Goal: Complete application form

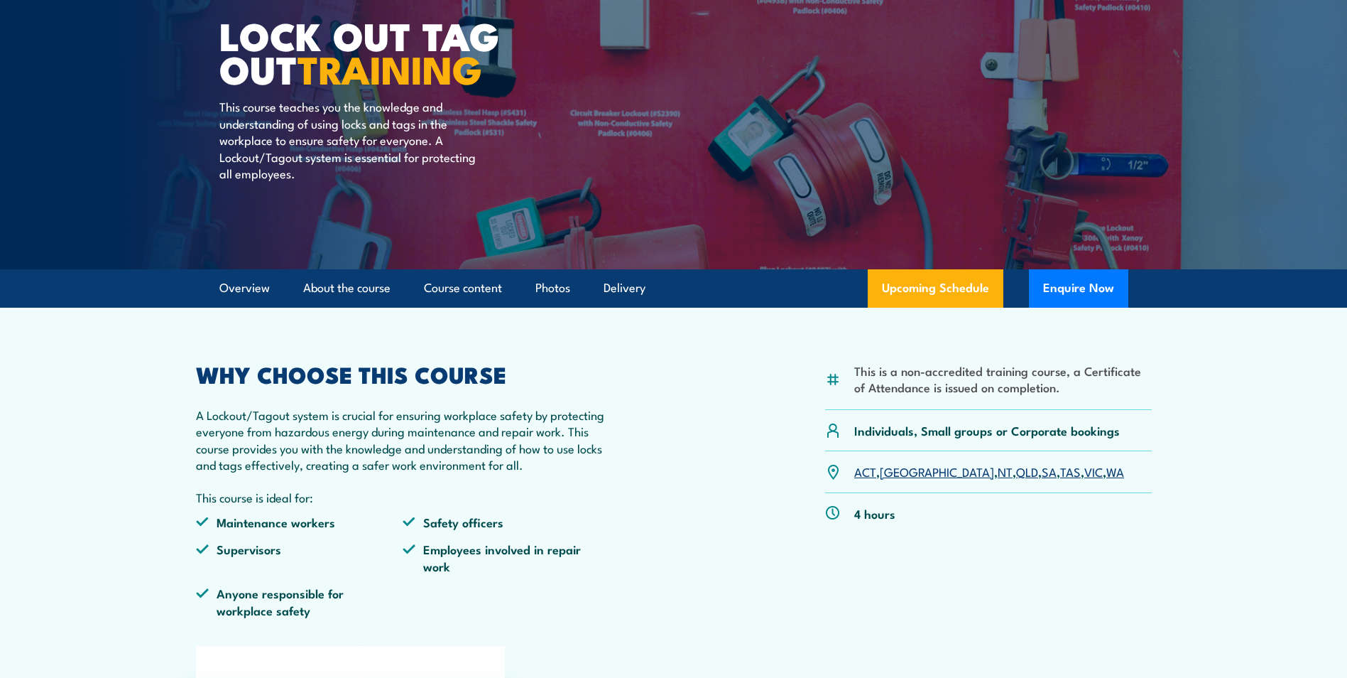
scroll to position [142, 0]
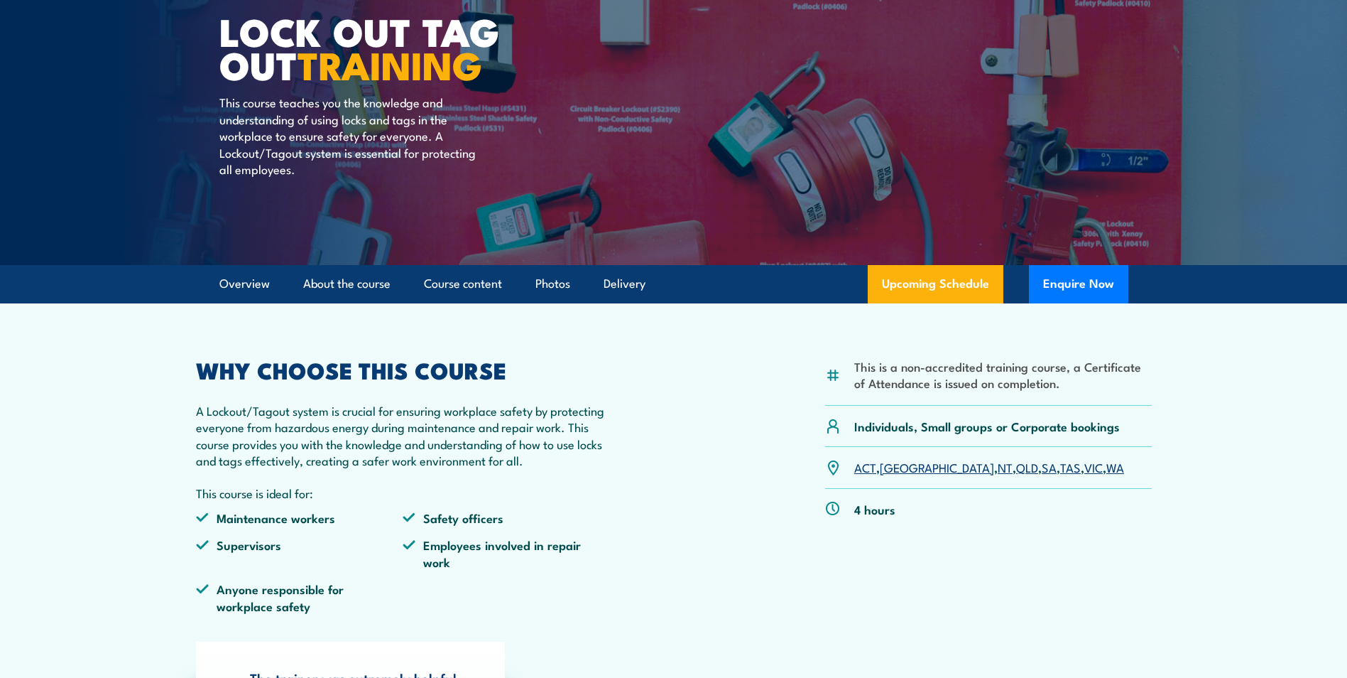
click at [1107, 471] on link "WA" at bounding box center [1116, 466] width 18 height 17
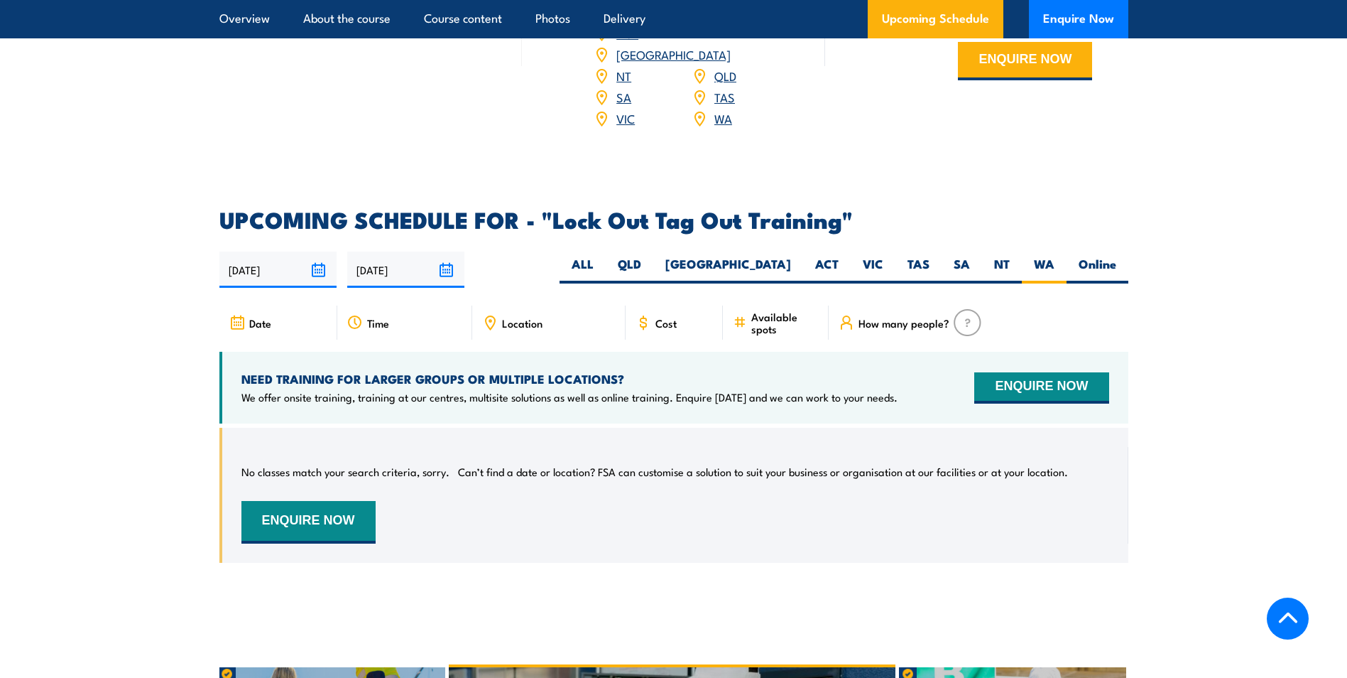
scroll to position [2184, 0]
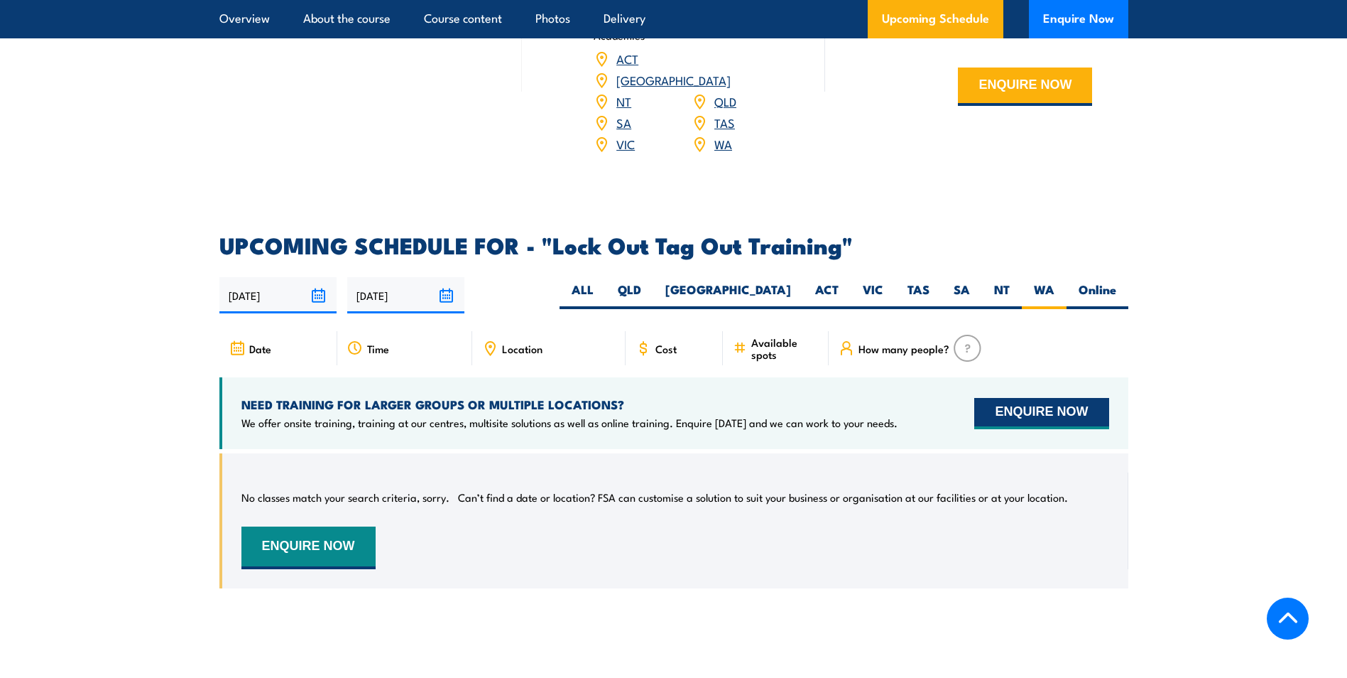
click at [1031, 398] on button "ENQUIRE NOW" at bounding box center [1041, 413] width 134 height 31
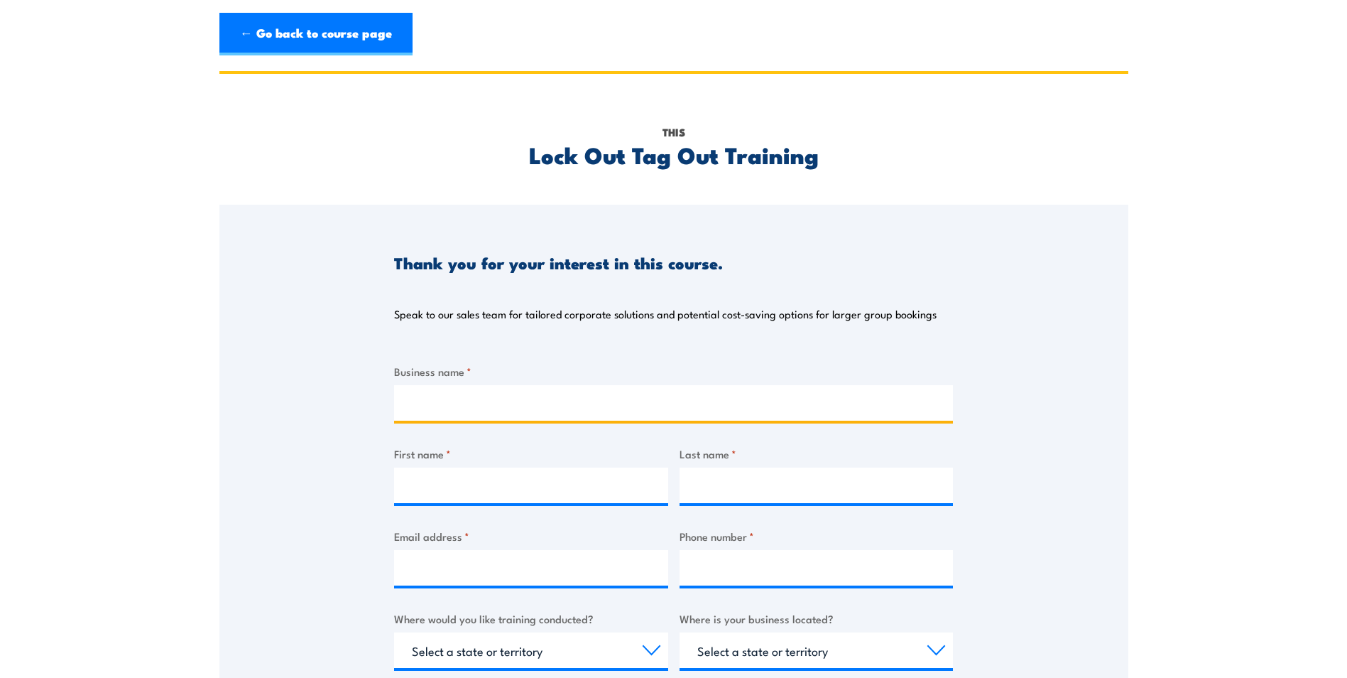
click at [533, 406] on input "Business name *" at bounding box center [673, 403] width 559 height 36
type input "Australian Laboratory Services"
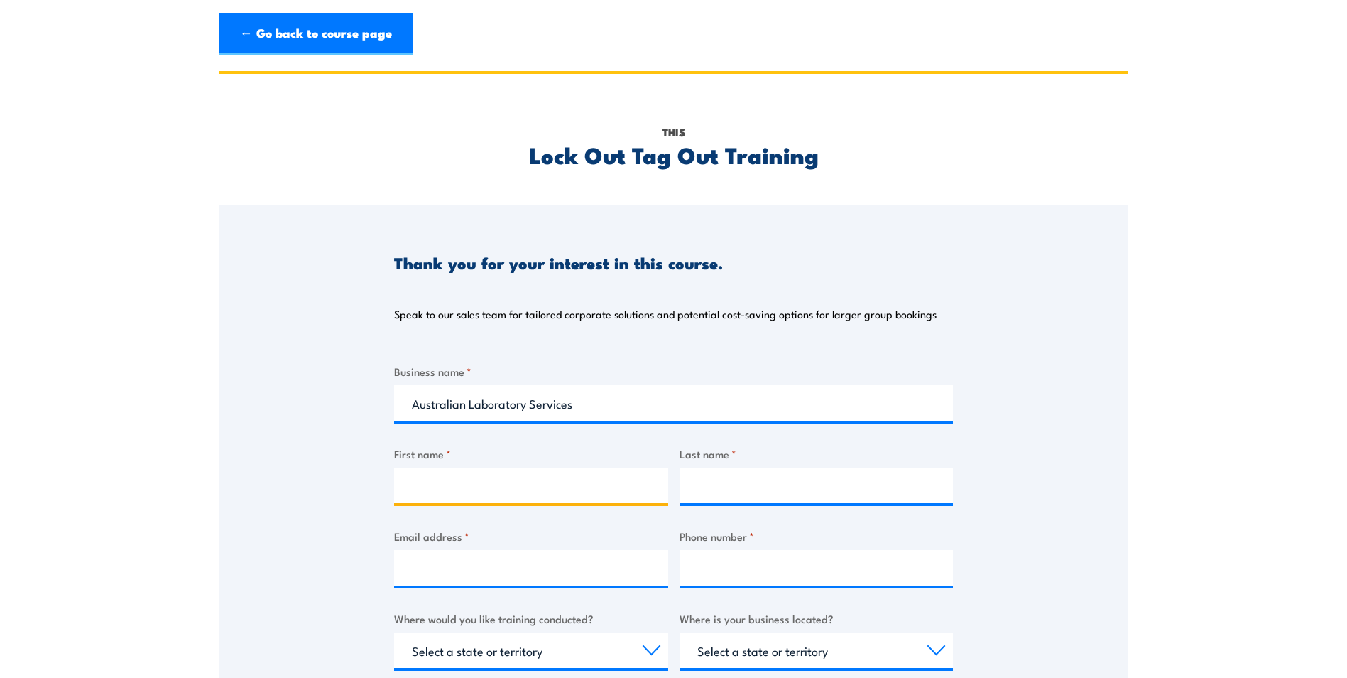
type input "[PERSON_NAME]"
type input "[PERSON_NAME][EMAIL_ADDRESS][PERSON_NAME][DOMAIN_NAME]"
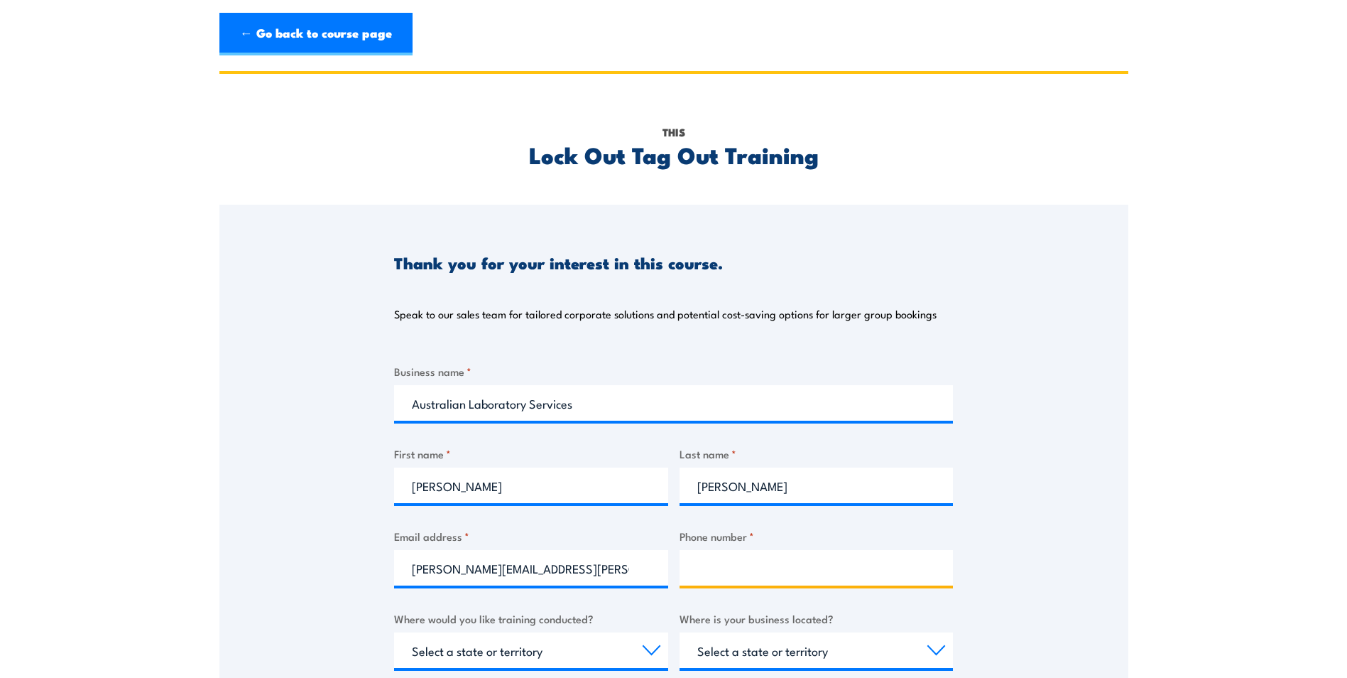
type input "0417920366"
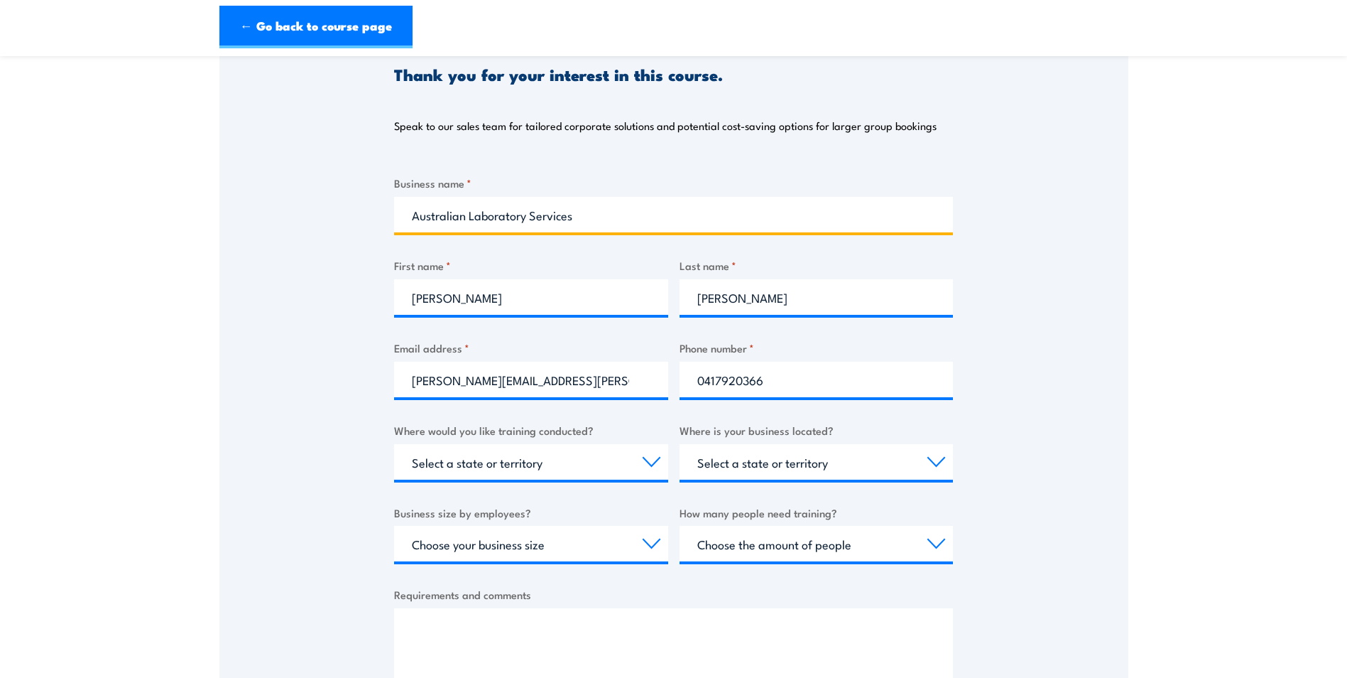
scroll to position [213, 0]
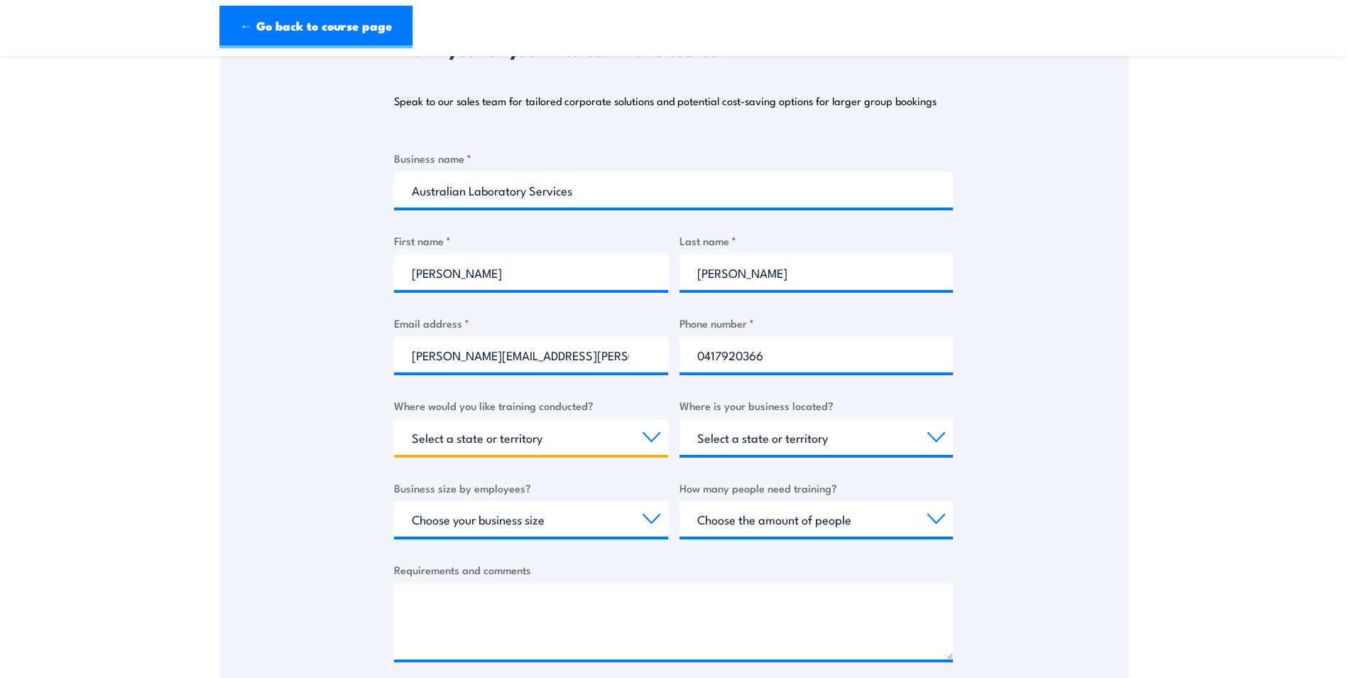
click at [645, 440] on select "Select a state or territory Nationally - multiple locations [GEOGRAPHIC_DATA] […" at bounding box center [531, 437] width 274 height 36
select select "WA"
click at [394, 419] on select "Select a state or territory Nationally - multiple locations [GEOGRAPHIC_DATA] […" at bounding box center [531, 437] width 274 height 36
click at [906, 433] on select "Select a state or territory [GEOGRAPHIC_DATA] [GEOGRAPHIC_DATA] [GEOGRAPHIC_DAT…" at bounding box center [817, 437] width 274 height 36
select select "WA"
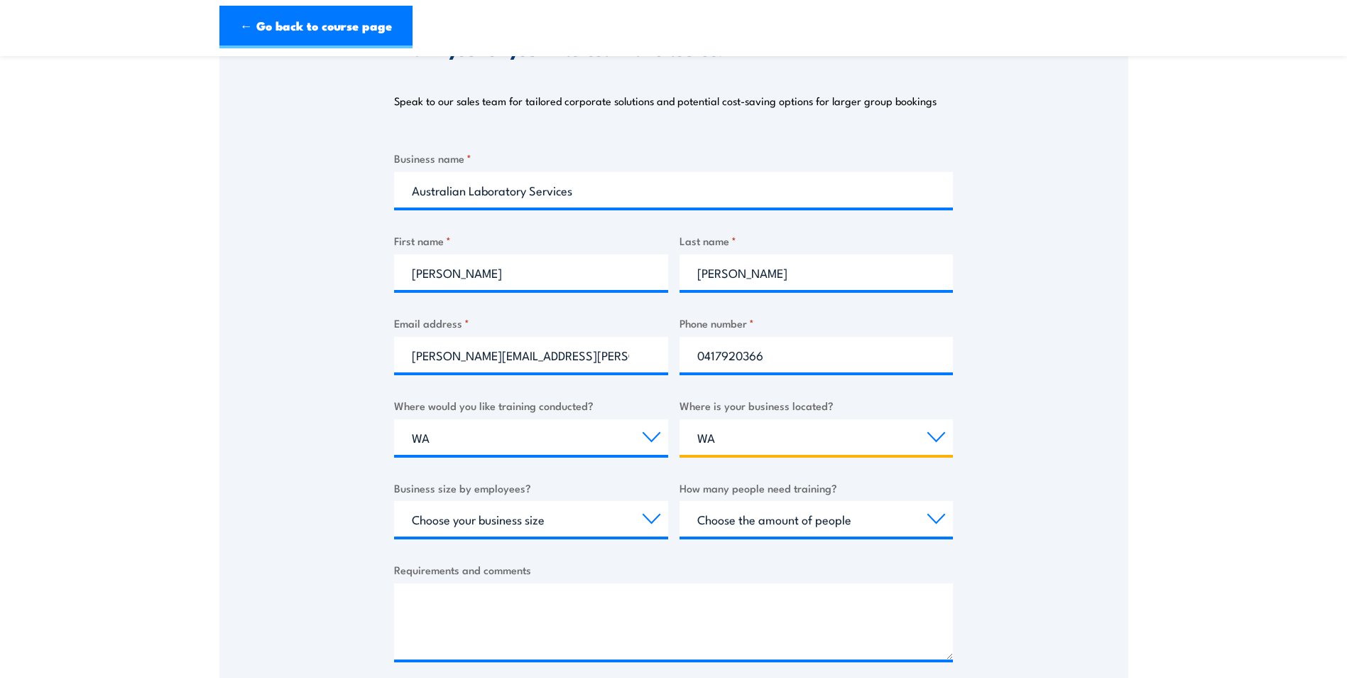
click at [680, 419] on select "Select a state or territory [GEOGRAPHIC_DATA] [GEOGRAPHIC_DATA] [GEOGRAPHIC_DAT…" at bounding box center [817, 437] width 274 height 36
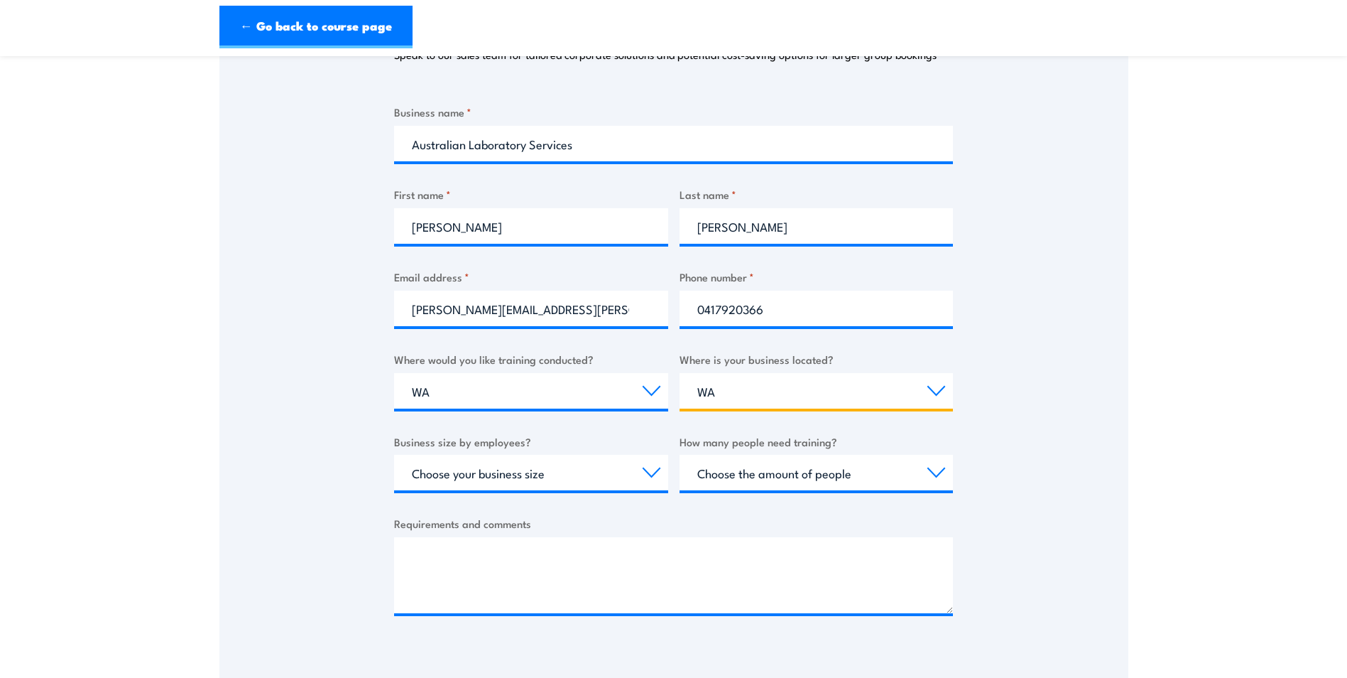
scroll to position [284, 0]
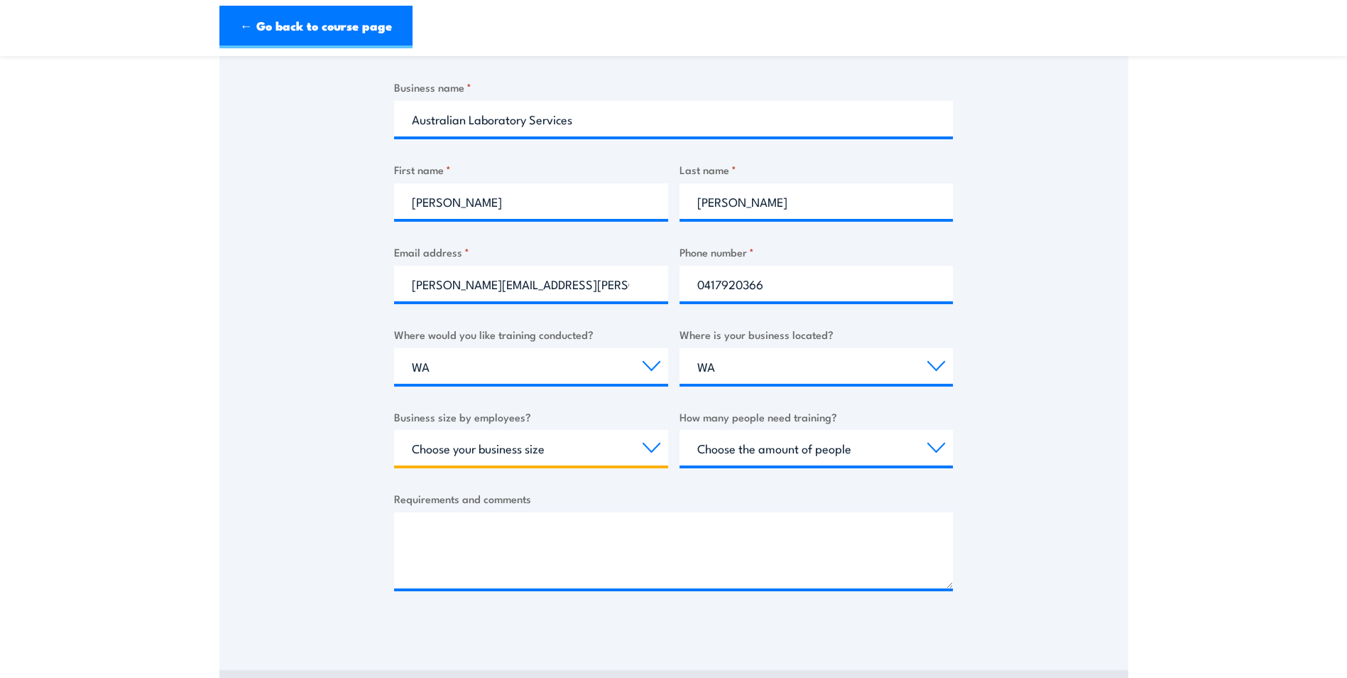
click at [653, 448] on select "Choose your business size 1 to 19 20 to 199 200+" at bounding box center [531, 448] width 274 height 36
click at [394, 430] on select "Choose your business size 1 to 19 20 to 199 200+" at bounding box center [531, 448] width 274 height 36
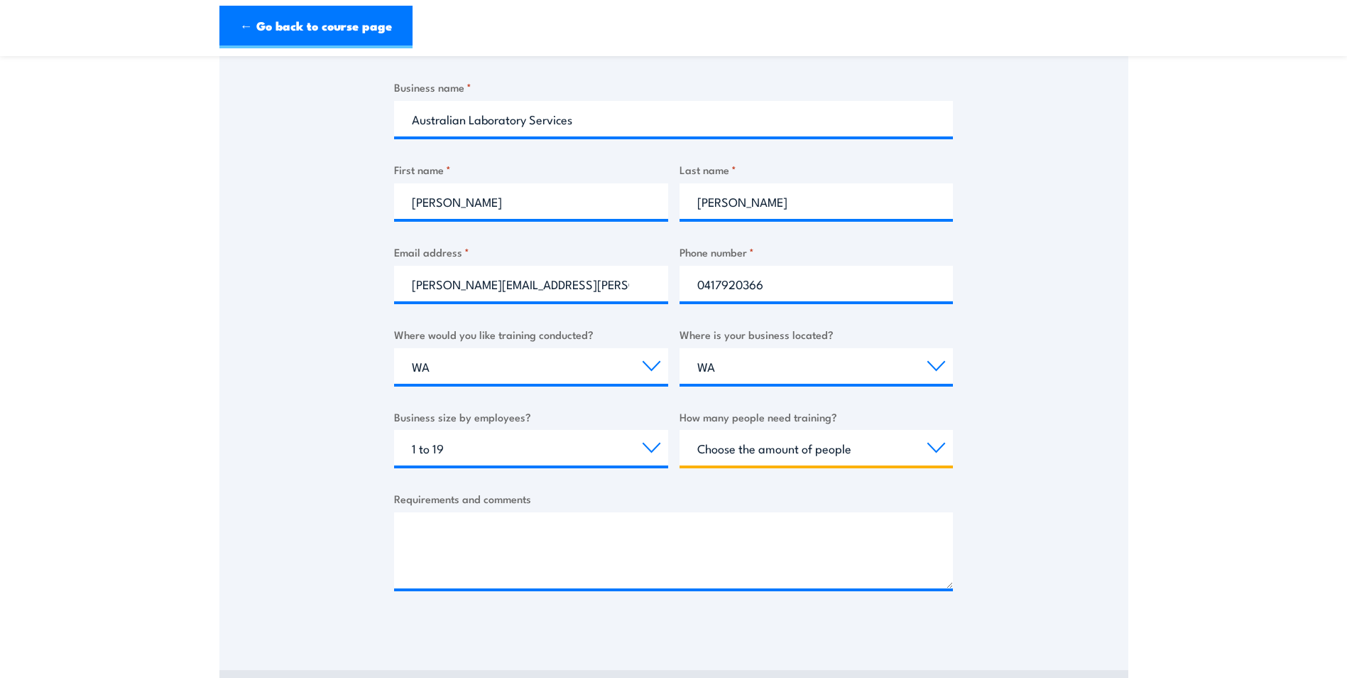
click at [925, 446] on select "Choose the amount of people 1 to 4 5 to 19 20+" at bounding box center [817, 448] width 274 height 36
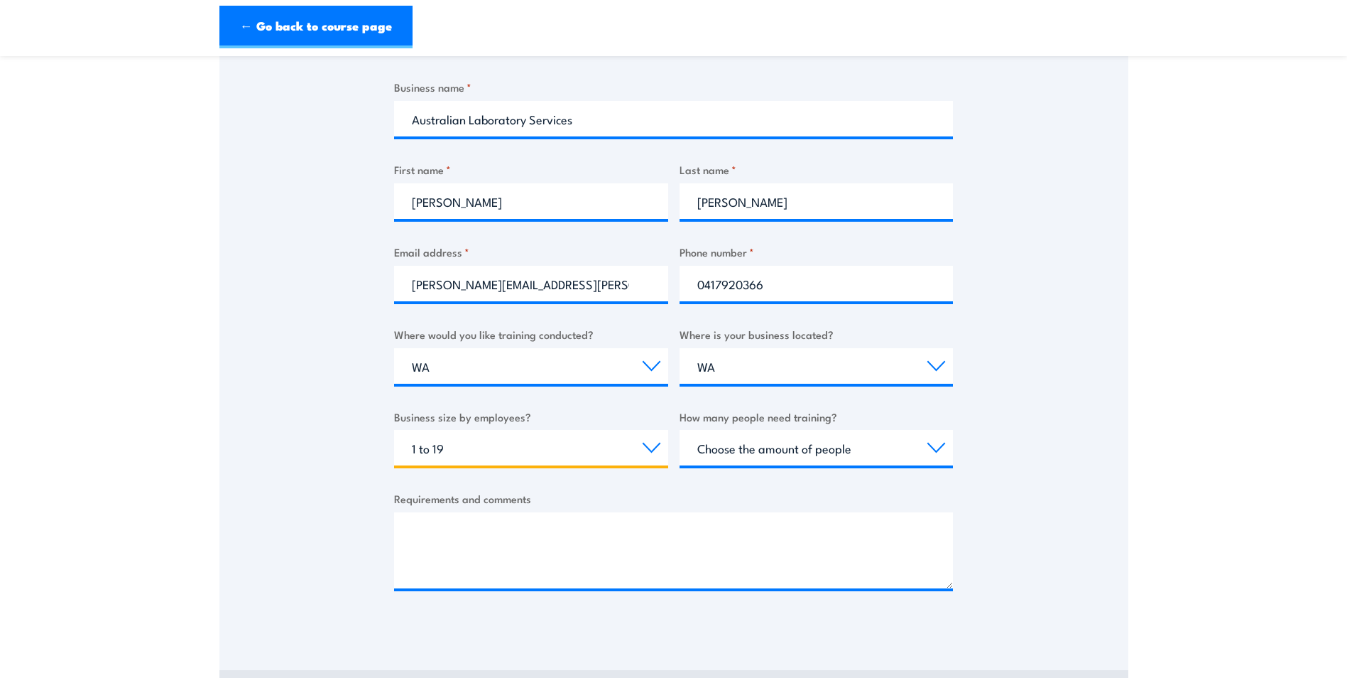
click at [648, 449] on select "Choose your business size 1 to 19 20 to 199 200+" at bounding box center [531, 448] width 274 height 36
select select "200+"
click at [394, 430] on select "Choose your business size 1 to 19 20 to 199 200+" at bounding box center [531, 448] width 274 height 36
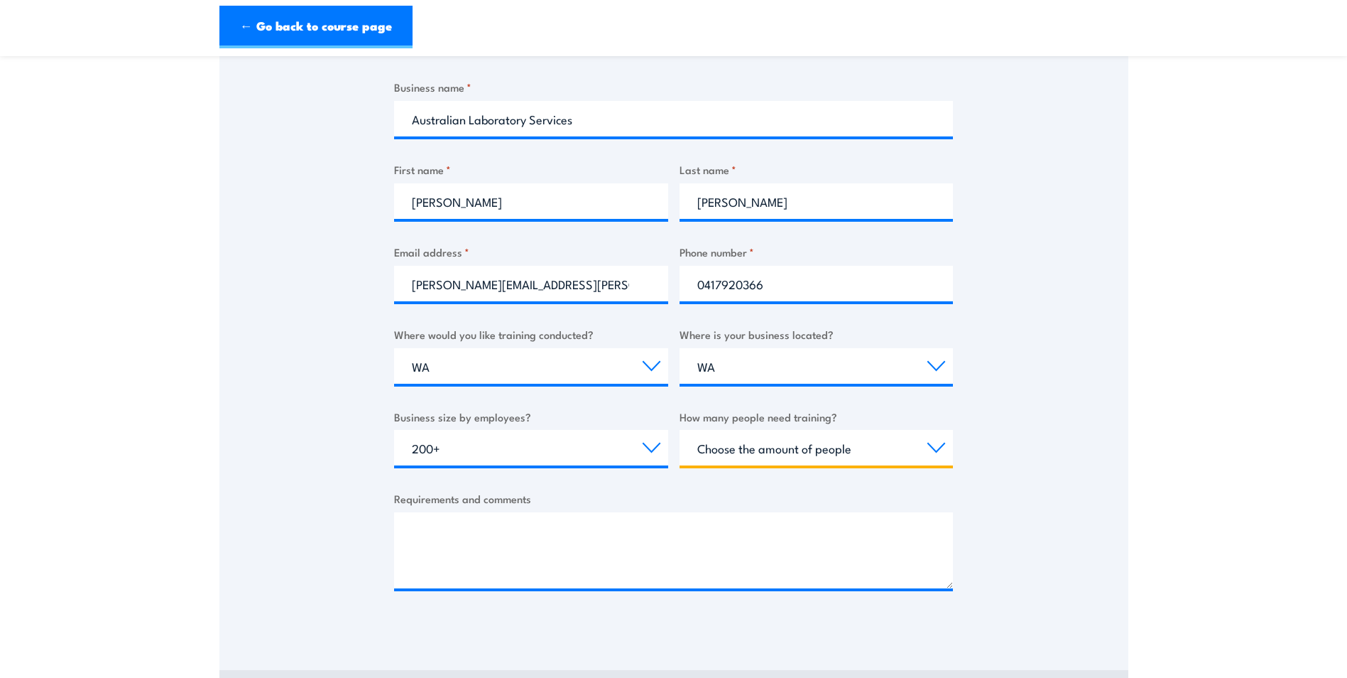
click at [940, 445] on select "Choose the amount of people 1 to 4 5 to 19 20+" at bounding box center [817, 448] width 274 height 36
select select "5 to 19"
click at [680, 430] on select "Choose the amount of people 1 to 4 5 to 19 20+" at bounding box center [817, 448] width 274 height 36
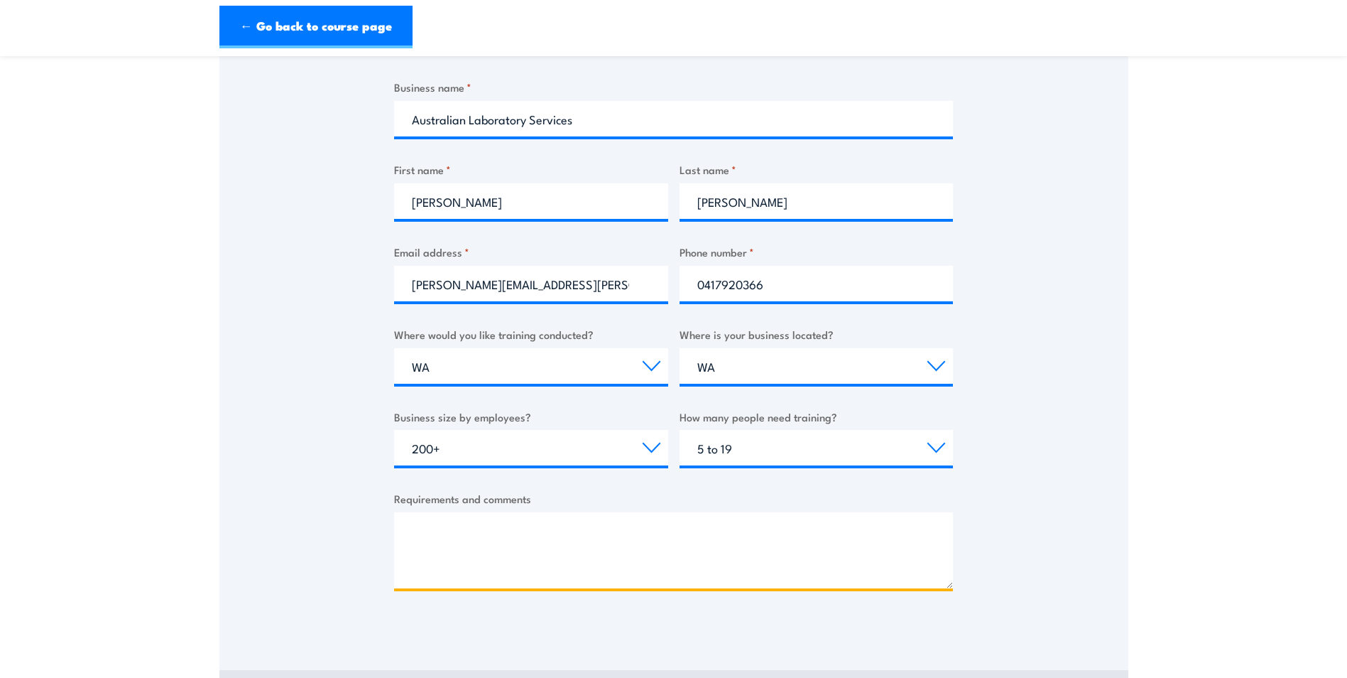
click at [460, 523] on textarea "Requirements and comments" at bounding box center [673, 550] width 559 height 76
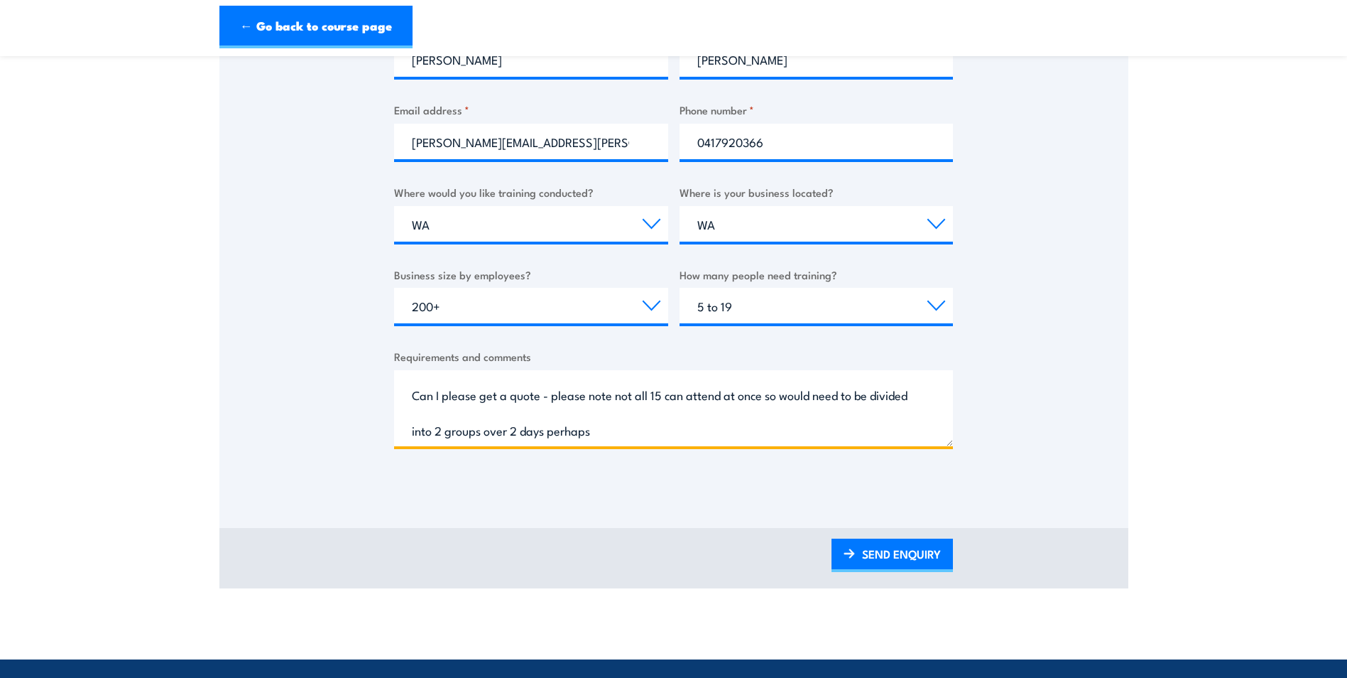
scroll to position [31, 0]
type textarea "Hi - I would like all our maintenance and HSE personnel to conduct LOTO trainin…"
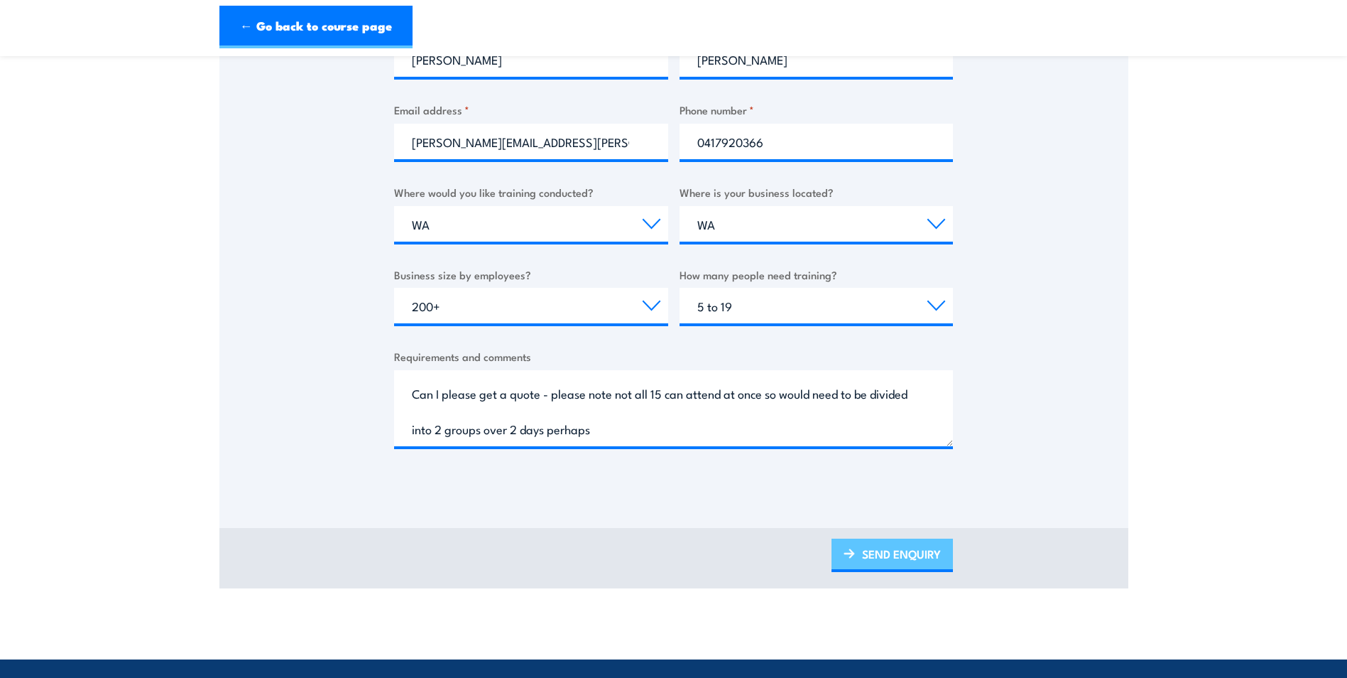
click at [918, 553] on link "SEND ENQUIRY" at bounding box center [892, 554] width 121 height 33
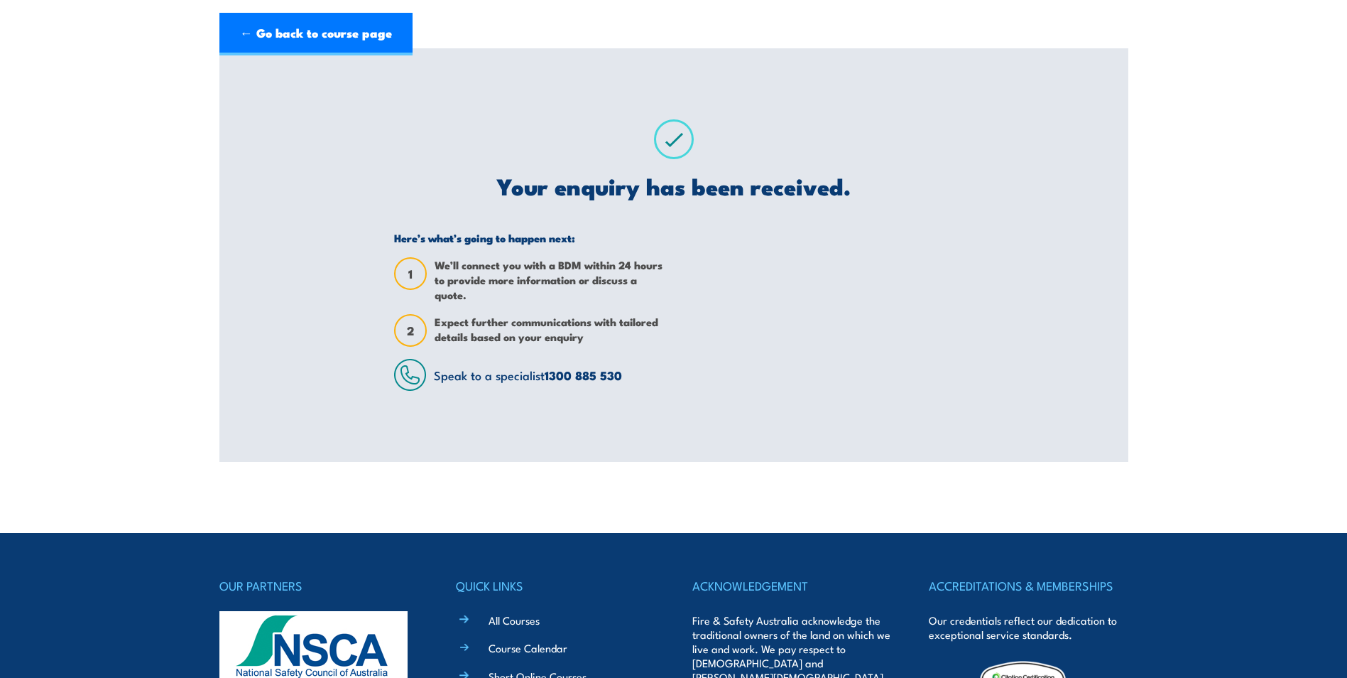
scroll to position [0, 0]
